Goal: Transaction & Acquisition: Purchase product/service

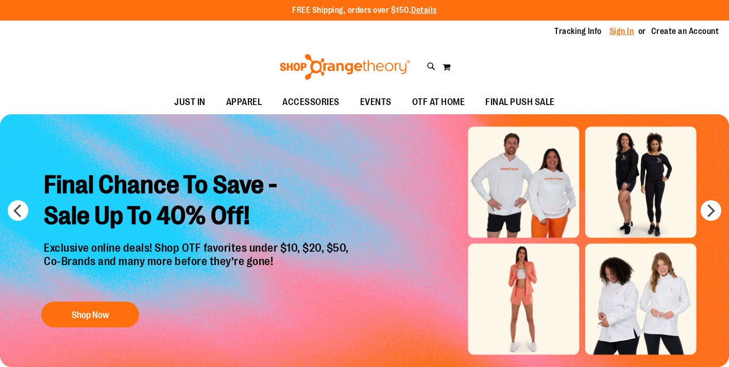
click at [617, 30] on link "Sign In" at bounding box center [622, 31] width 25 height 11
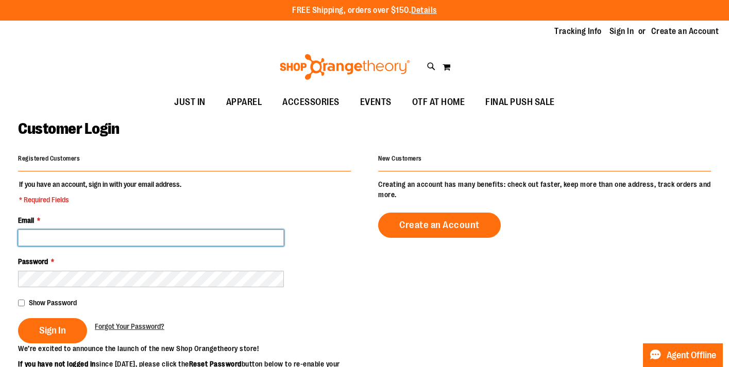
click at [91, 243] on input "Email *" at bounding box center [151, 238] width 266 height 16
type input "**********"
click at [18, 318] on button "Sign In" at bounding box center [52, 330] width 69 height 25
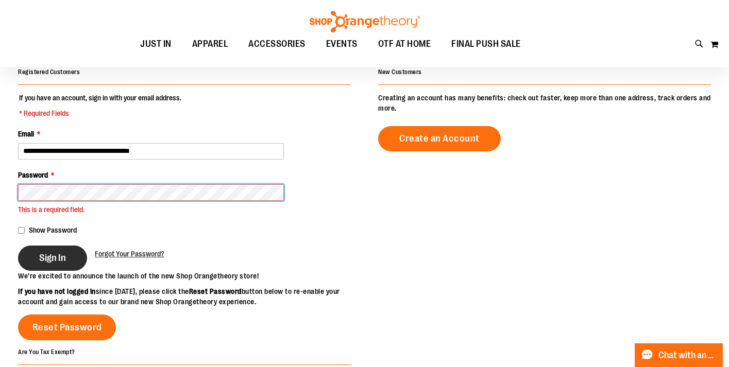
scroll to position [87, 0]
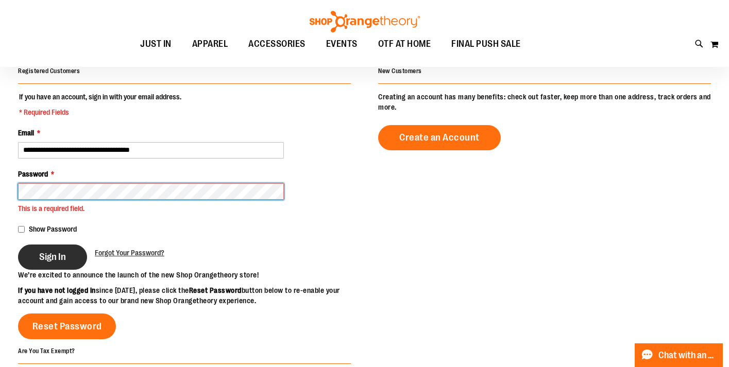
click at [18, 245] on button "Sign In" at bounding box center [52, 257] width 69 height 25
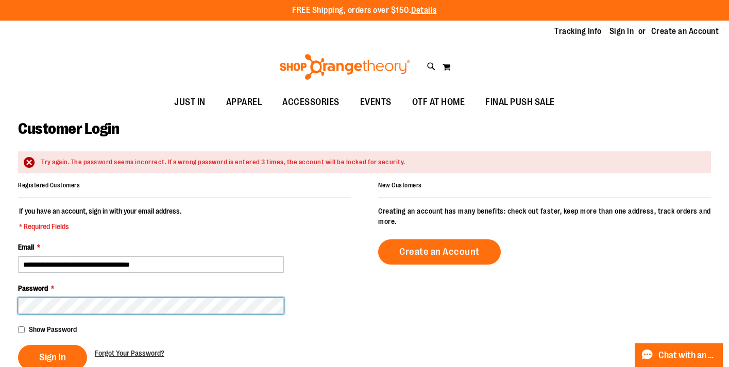
click at [18, 345] on button "Sign In" at bounding box center [52, 357] width 69 height 25
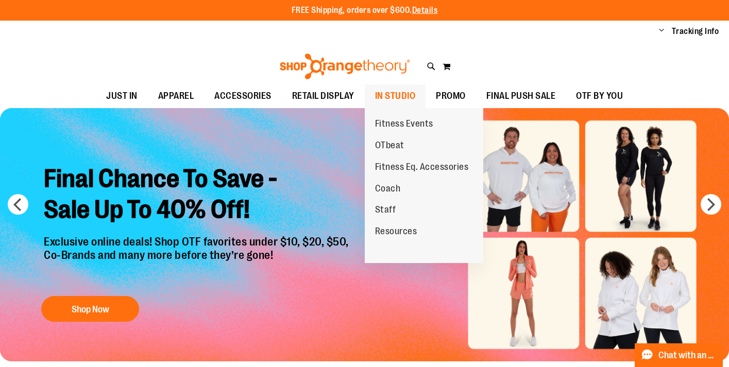
click at [395, 95] on span "IN STUDIO" at bounding box center [395, 96] width 41 height 23
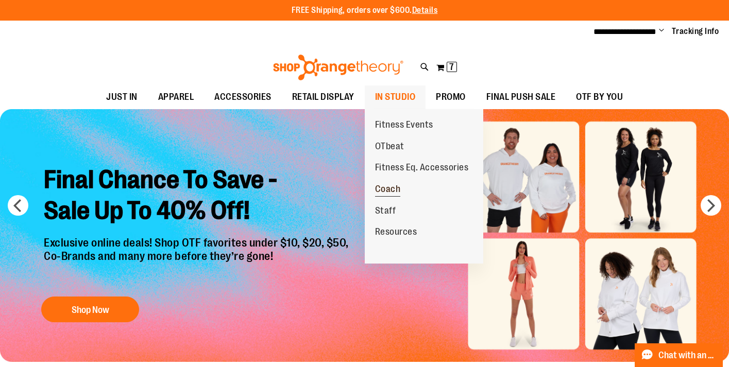
click at [383, 186] on span "Coach" at bounding box center [388, 190] width 26 height 13
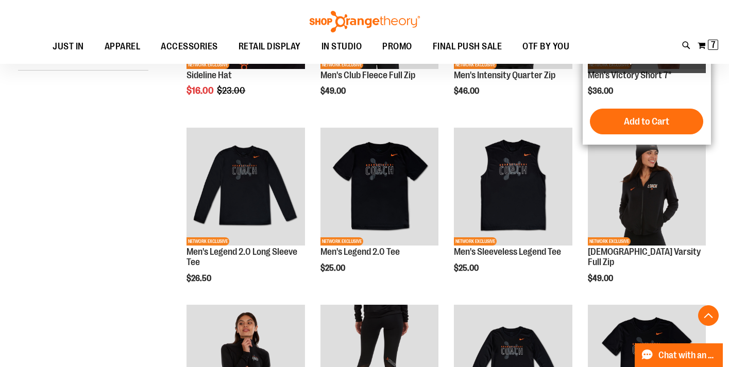
scroll to position [254, 0]
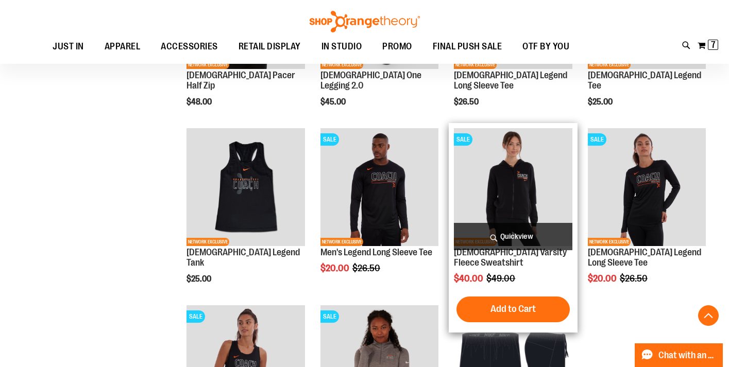
scroll to position [608, 0]
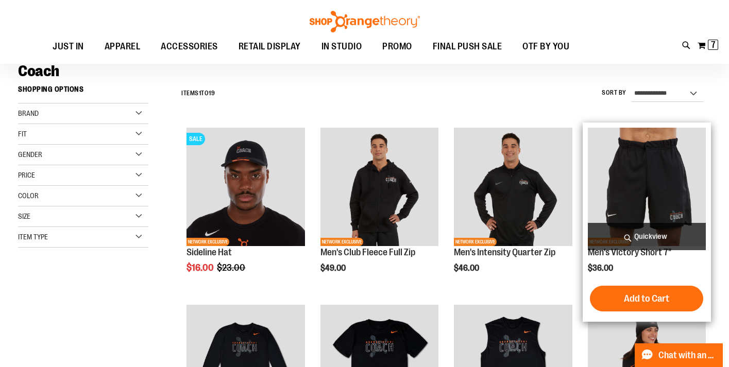
scroll to position [74, 0]
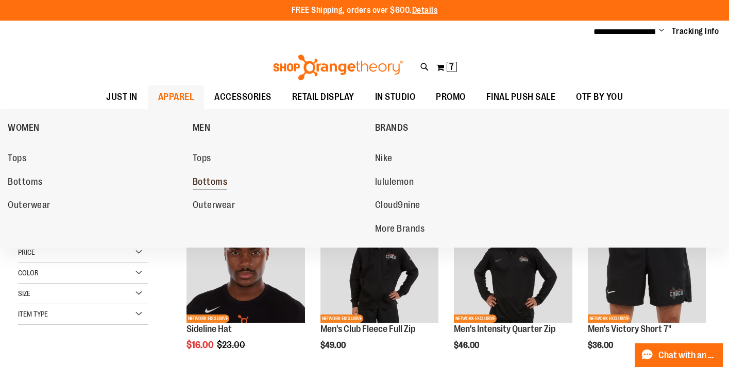
click at [213, 181] on span "Bottoms" at bounding box center [210, 183] width 35 height 13
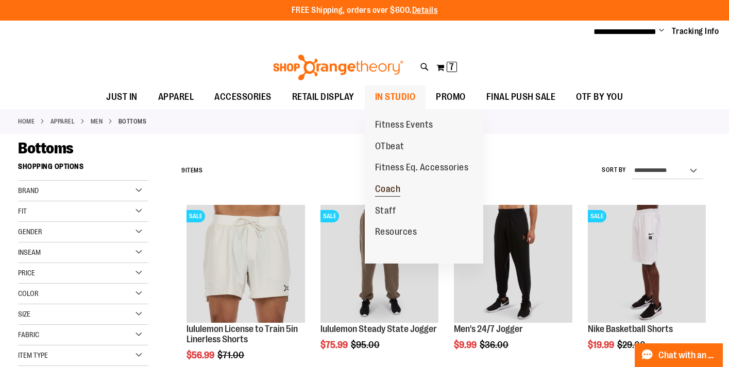
click at [389, 182] on link "Coach" at bounding box center [388, 190] width 46 height 22
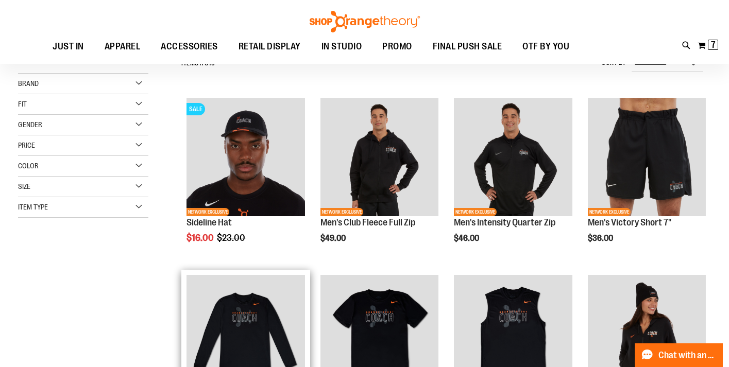
scroll to position [99, 0]
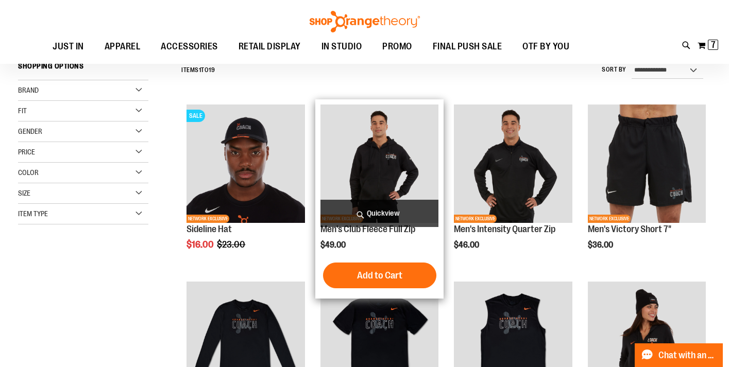
click at [398, 146] on img "product" at bounding box center [379, 164] width 118 height 118
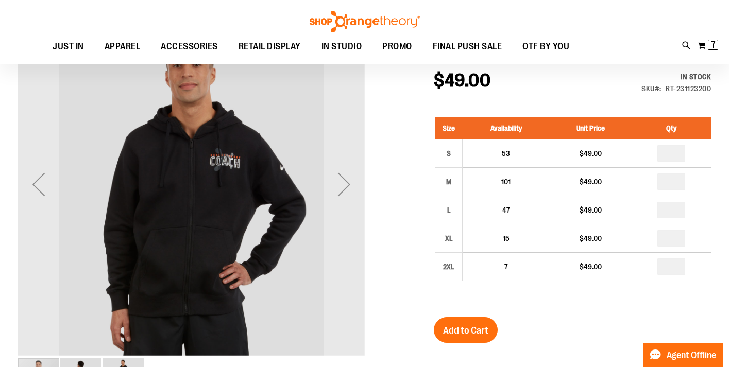
scroll to position [146, 0]
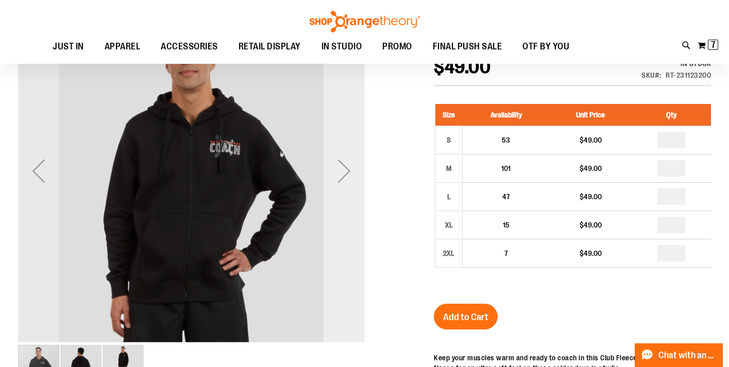
click at [352, 173] on div "Next" at bounding box center [344, 170] width 41 height 41
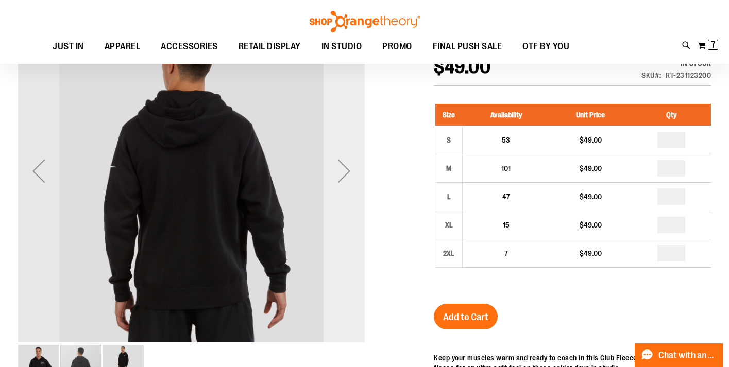
click at [342, 175] on div "Next" at bounding box center [344, 170] width 41 height 41
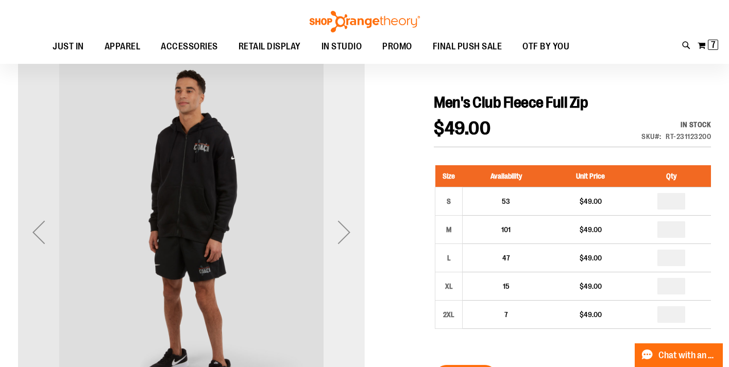
scroll to position [85, 0]
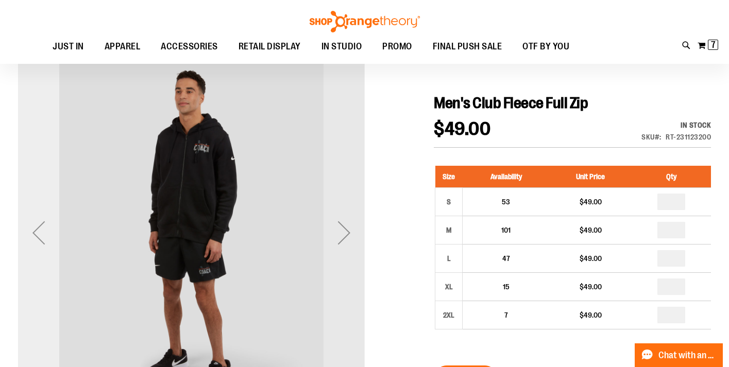
click at [39, 228] on div "Previous" at bounding box center [38, 232] width 41 height 41
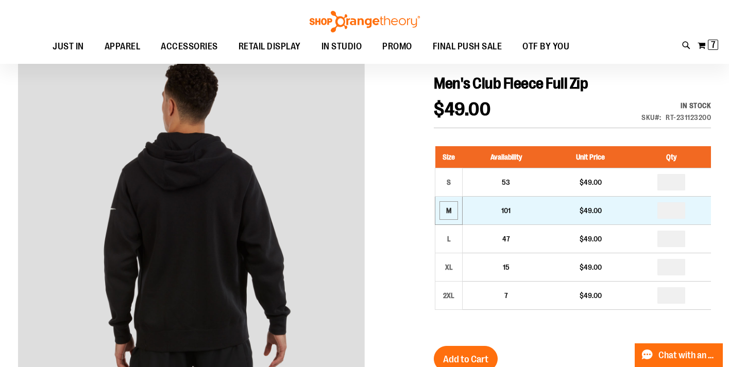
scroll to position [106, 0]
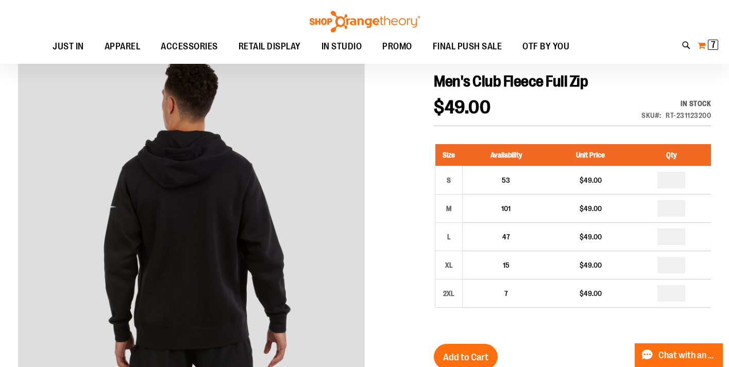
click at [711, 42] on span "7" at bounding box center [713, 45] width 5 height 10
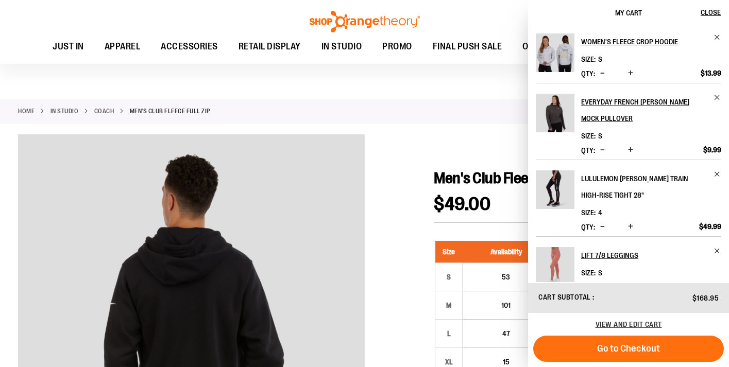
scroll to position [0, 0]
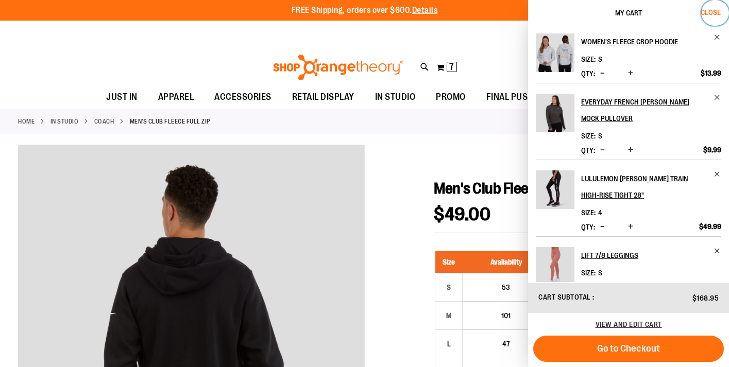
click at [708, 8] on span "Close" at bounding box center [711, 12] width 20 height 8
